Goal: Information Seeking & Learning: Find specific fact

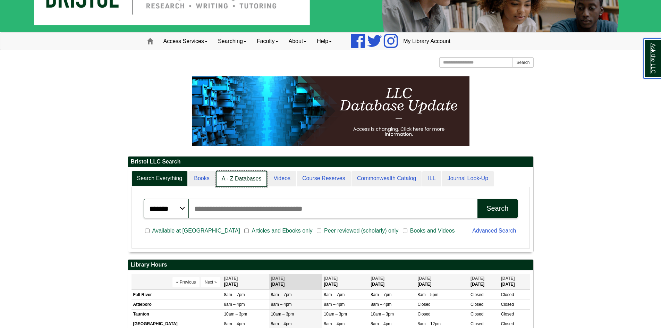
scroll to position [3, 3]
click at [233, 179] on link "A - Z Databases" at bounding box center [242, 179] width 52 height 16
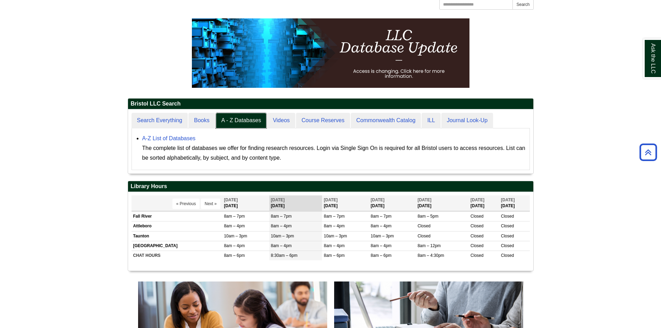
scroll to position [73, 0]
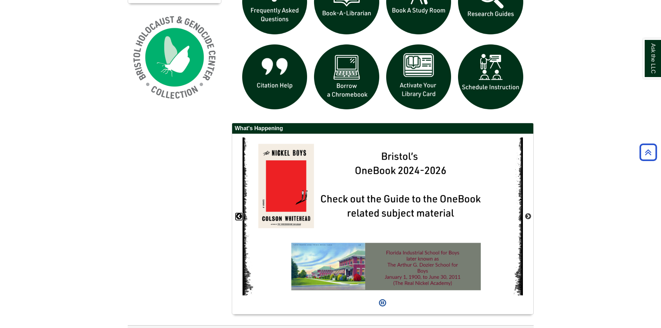
click at [237, 215] on button "Previous" at bounding box center [239, 216] width 7 height 7
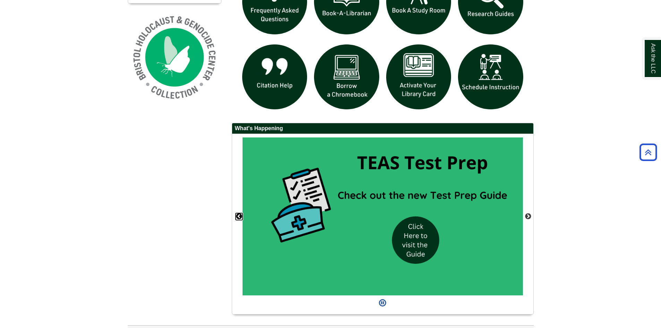
click at [237, 215] on button "Previous" at bounding box center [239, 216] width 7 height 7
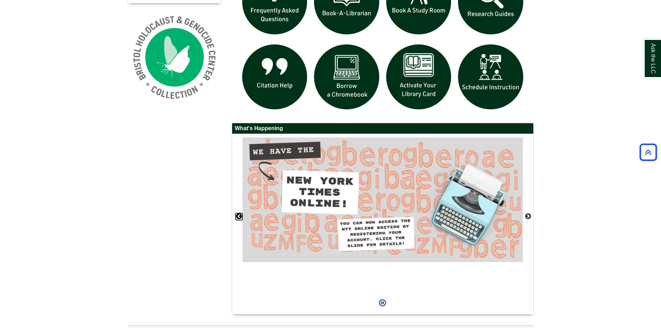
click at [237, 215] on button "Previous" at bounding box center [239, 216] width 7 height 7
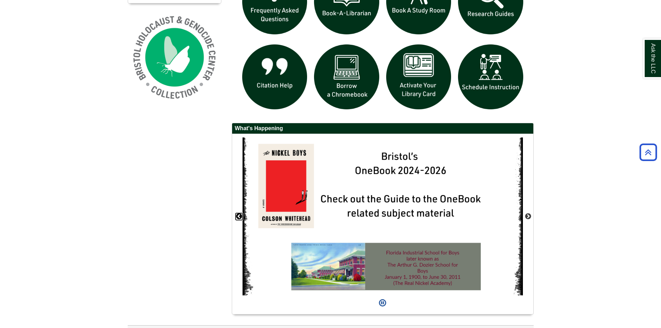
click at [237, 215] on button "Previous" at bounding box center [239, 216] width 7 height 7
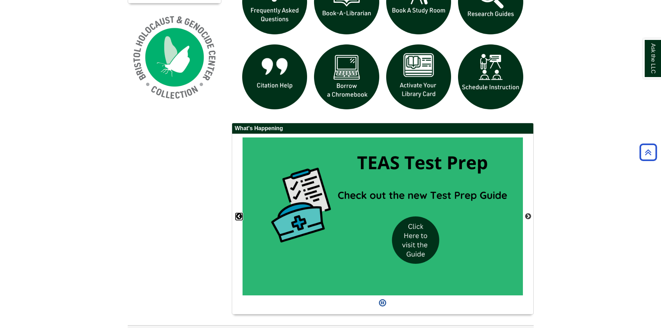
click at [237, 215] on button "Previous" at bounding box center [239, 216] width 7 height 7
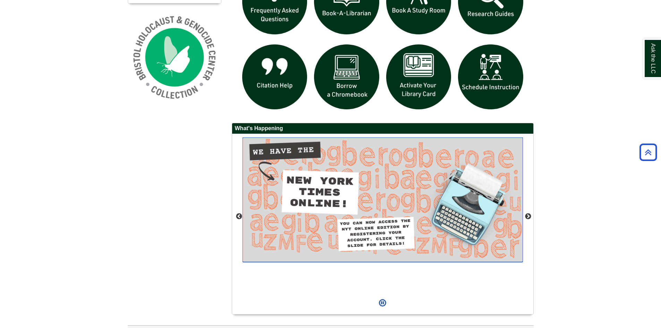
click at [306, 202] on img "slideshow" at bounding box center [383, 199] width 280 height 125
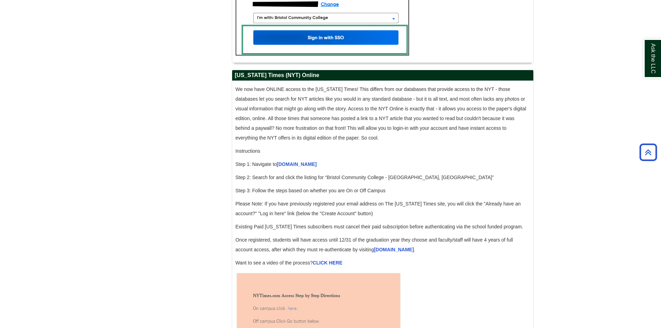
scroll to position [660, 0]
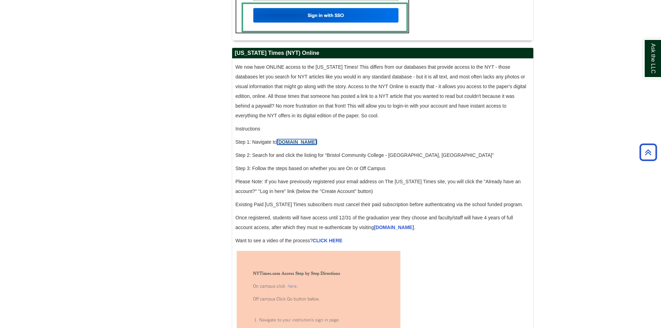
click at [299, 145] on link "accessnyt.com" at bounding box center [297, 142] width 40 height 6
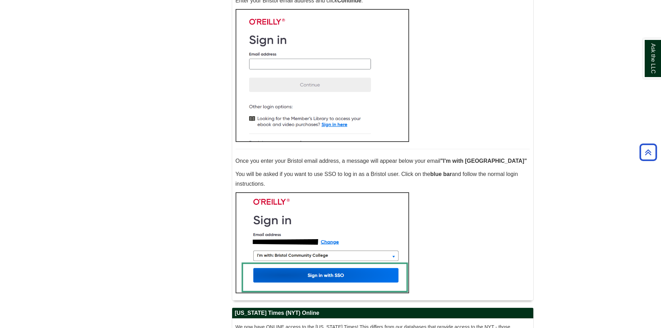
scroll to position [347, 0]
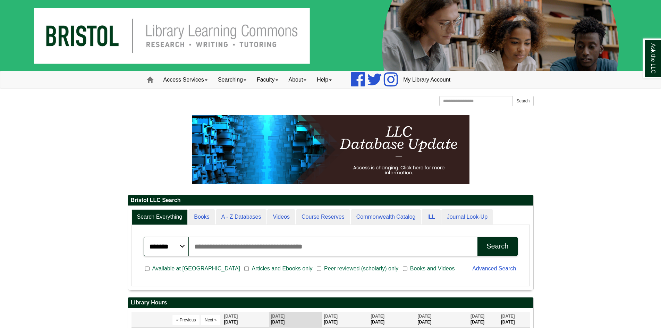
click at [299, 248] on input "Search articles, books, journals & more" at bounding box center [333, 246] width 289 height 19
type input "****"
click at [478, 237] on button "Search" at bounding box center [498, 246] width 40 height 19
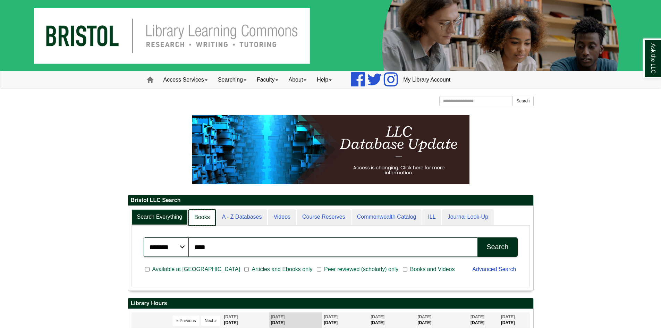
scroll to position [3, 3]
click at [204, 217] on link "Books" at bounding box center [201, 217] width 27 height 16
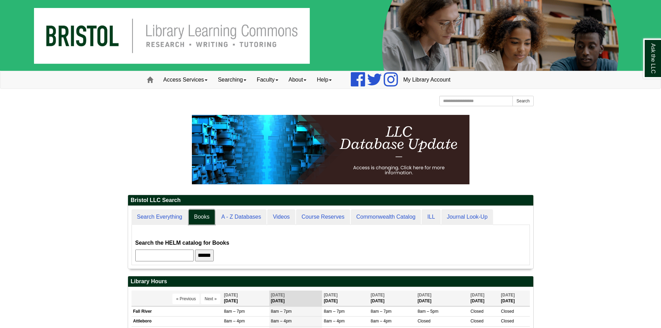
scroll to position [63, 405]
click at [176, 257] on input "text" at bounding box center [164, 256] width 58 height 12
type input "***"
click at [195, 250] on input "******" at bounding box center [204, 256] width 19 height 12
